Goal: Find specific page/section: Find specific page/section

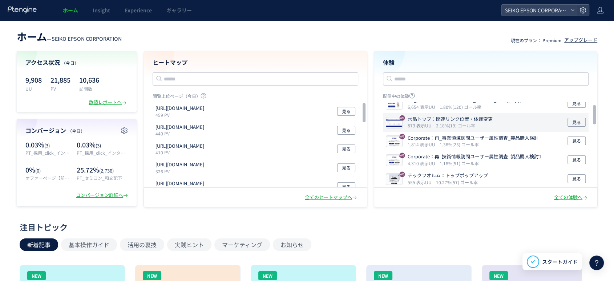
scroll to position [9, 0]
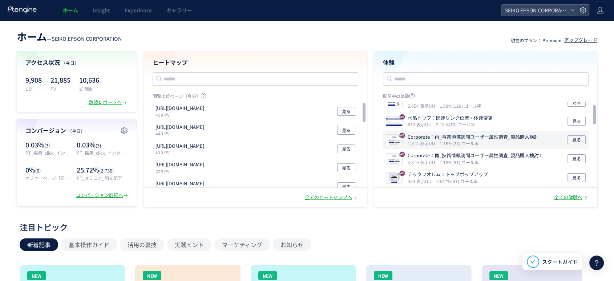
click at [483, 139] on p "Corporate：再_事業領域訪問ユーザー属性調査_製品購入検討" at bounding box center [473, 136] width 131 height 7
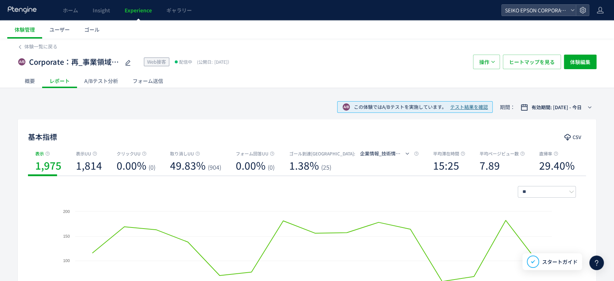
click at [28, 81] on div "概要" at bounding box center [29, 80] width 25 height 15
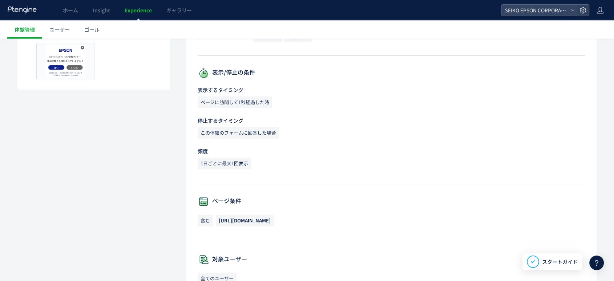
scroll to position [177, 0]
